Goal: Complete application form

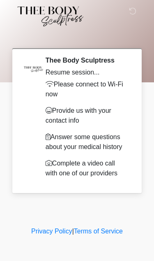
click at [47, 95] on p "Please connect to Wi-Fi now" at bounding box center [87, 89] width 82 height 20
click at [30, 139] on div at bounding box center [30, 120] width 19 height 128
click at [30, 138] on div at bounding box center [30, 120] width 19 height 128
click at [46, 150] on p "Answer some questions about your medical history" at bounding box center [87, 142] width 82 height 20
click at [39, 125] on div "Thee Body Sculptress Resume session... Please connect to Wi-Fi now Provide us w…" at bounding box center [86, 120] width 94 height 128
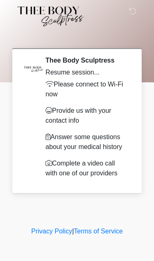
click at [43, 130] on div "Thee Body Sculptress Resume session... Please connect to Wi-Fi now Provide us w…" at bounding box center [86, 120] width 94 height 128
click at [134, 14] on icon at bounding box center [132, 10] width 7 height 7
